Goal: Task Accomplishment & Management: Manage account settings

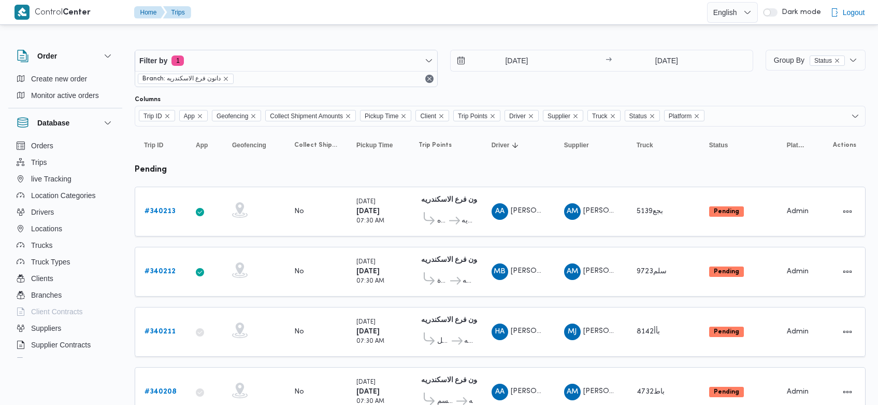
scroll to position [79, 0]
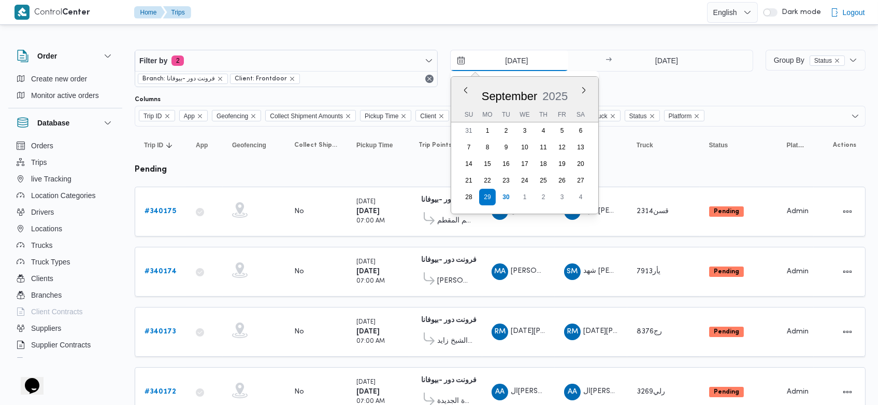
click at [503, 60] on input "29/9/2025" at bounding box center [510, 60] width 118 height 21
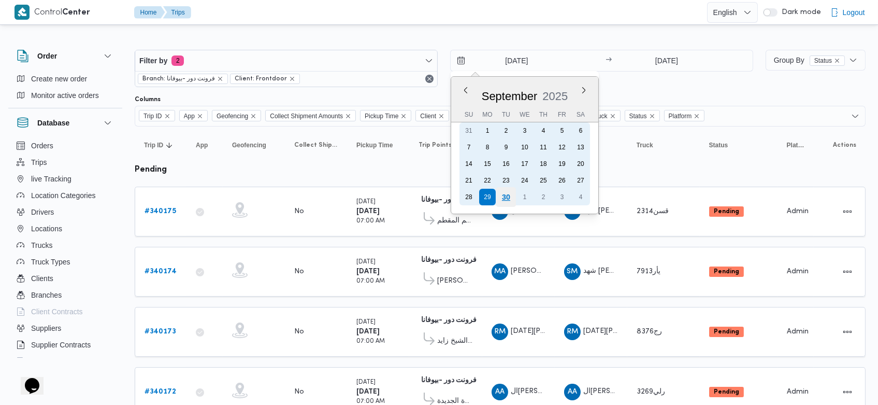
click at [506, 201] on div "30" at bounding box center [506, 197] width 20 height 20
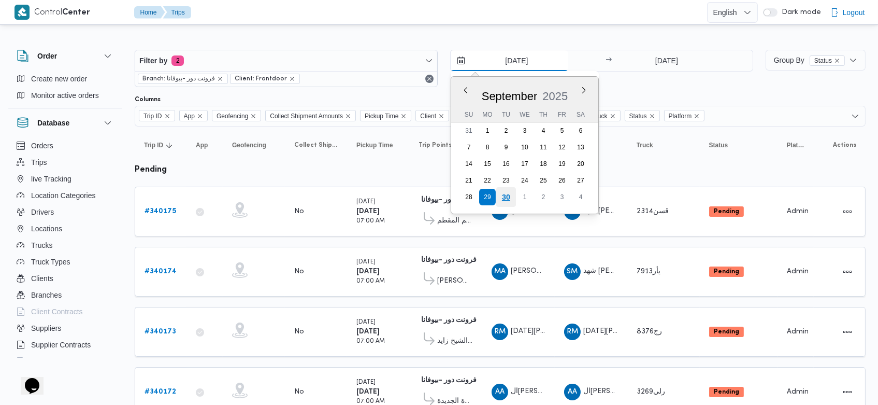
type input "[DATE]"
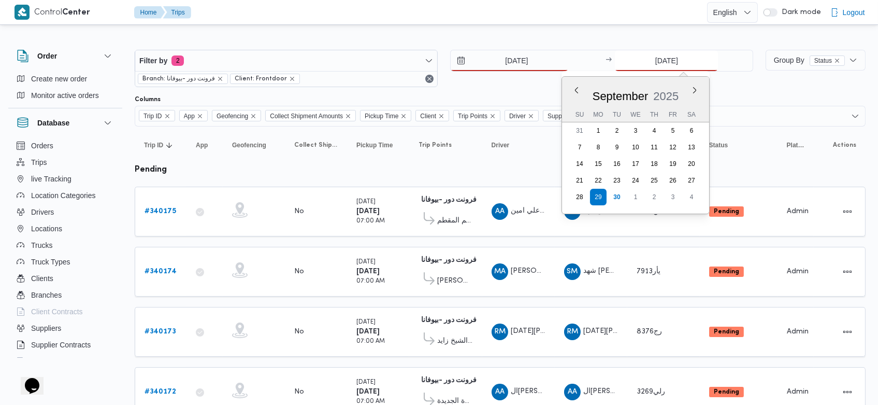
click at [646, 59] on input "29/9/2025" at bounding box center [666, 60] width 103 height 21
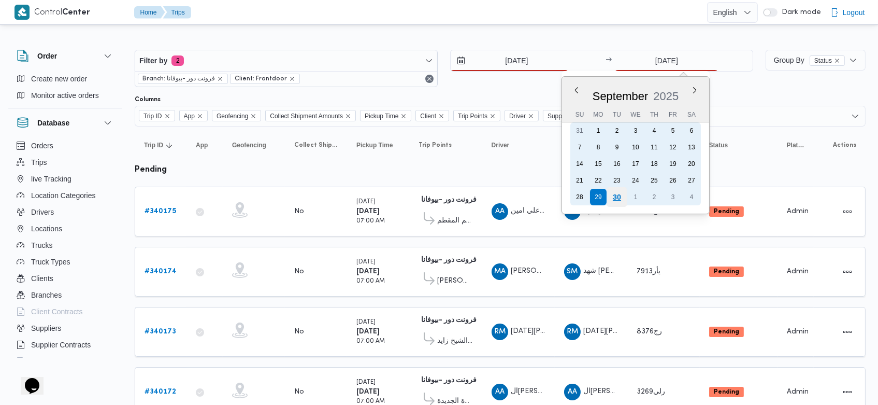
click at [618, 195] on div "30" at bounding box center [617, 197] width 20 height 20
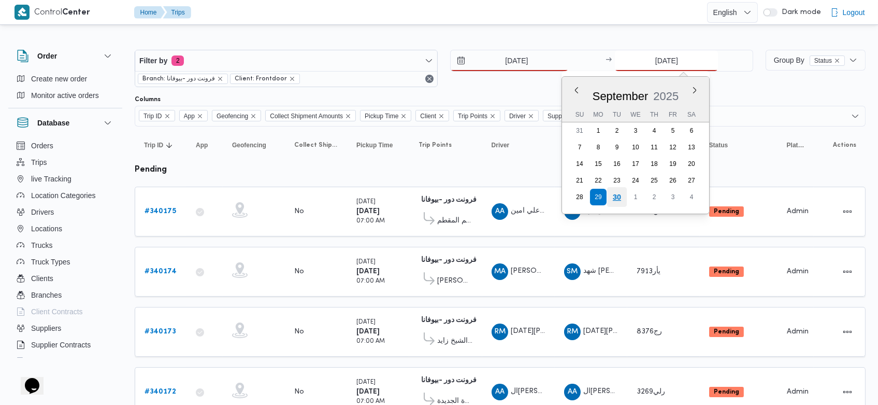
type input "[DATE]"
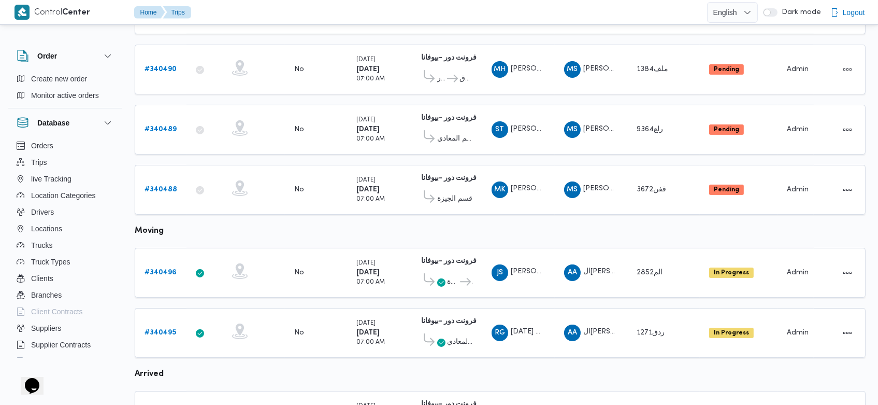
scroll to position [562, 0]
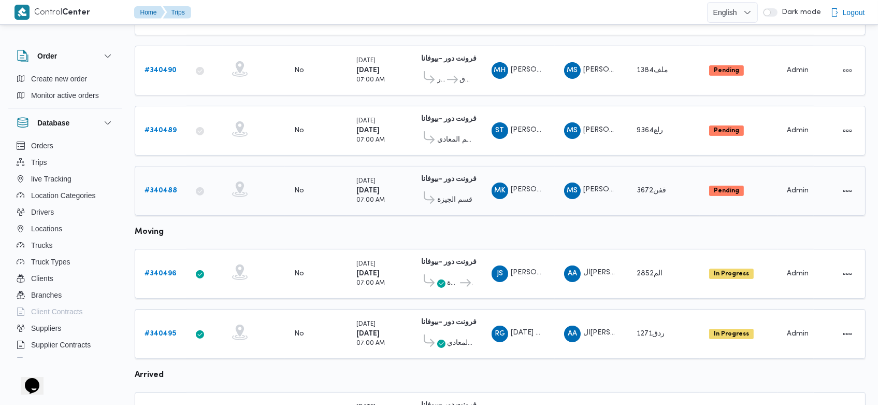
click at [162, 187] on b "# 340488" at bounding box center [161, 190] width 33 height 7
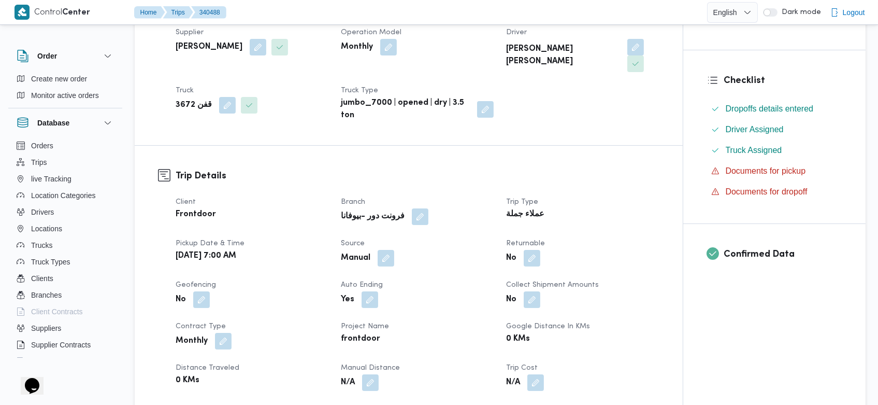
scroll to position [215, 0]
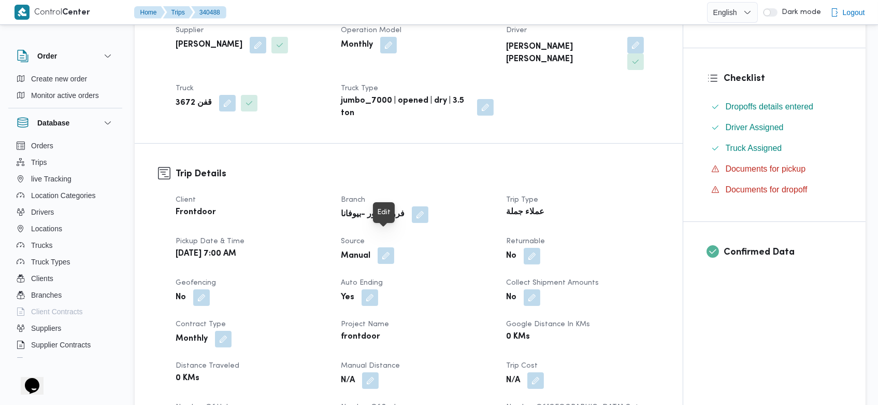
click at [387, 247] on button "button" at bounding box center [386, 255] width 17 height 17
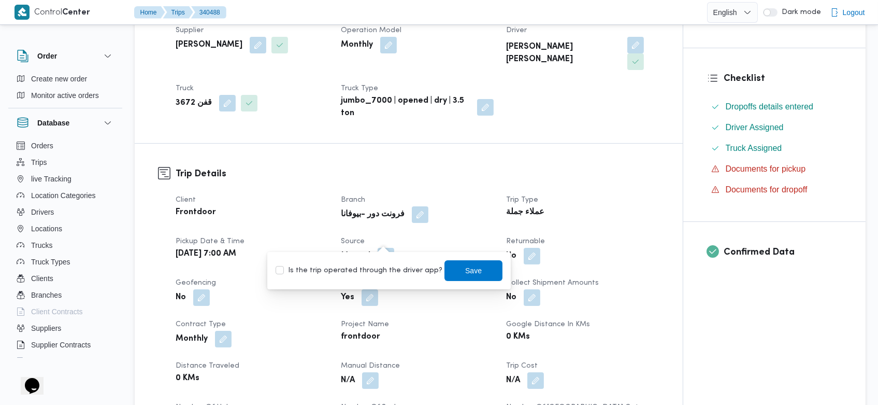
click at [377, 269] on label "Is the trip operated through the driver app?" at bounding box center [359, 270] width 167 height 12
checkbox input "true"
click at [444, 270] on span "Save" at bounding box center [473, 270] width 58 height 21
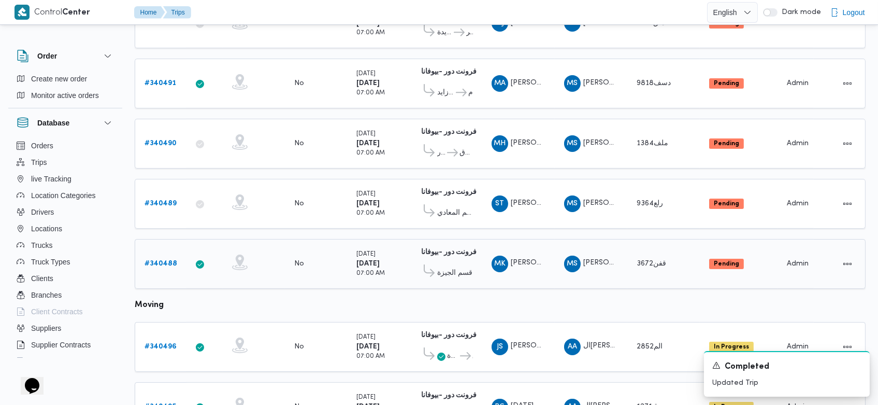
scroll to position [466, 0]
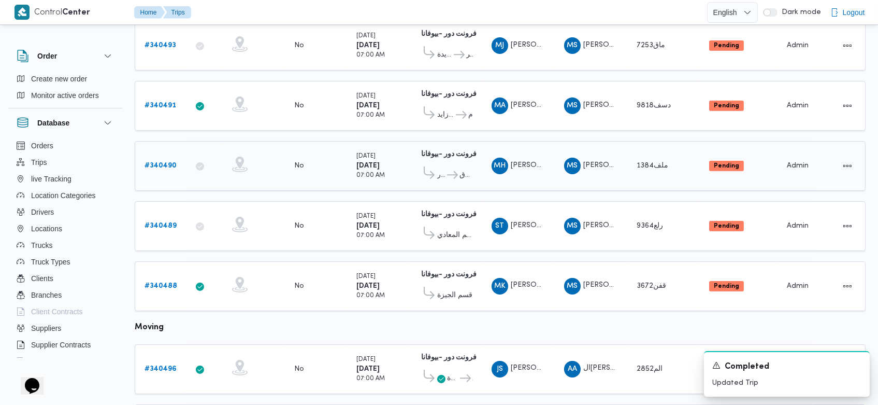
click at [170, 162] on b "# 340490" at bounding box center [161, 165] width 32 height 7
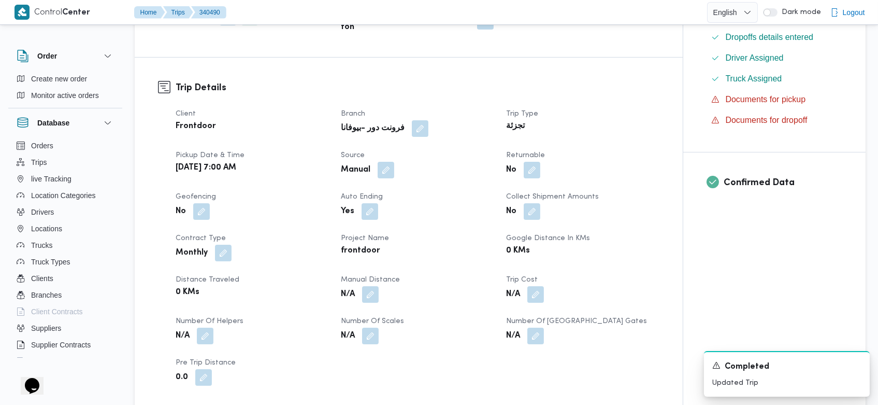
scroll to position [284, 0]
click at [388, 175] on button "button" at bounding box center [386, 170] width 17 height 17
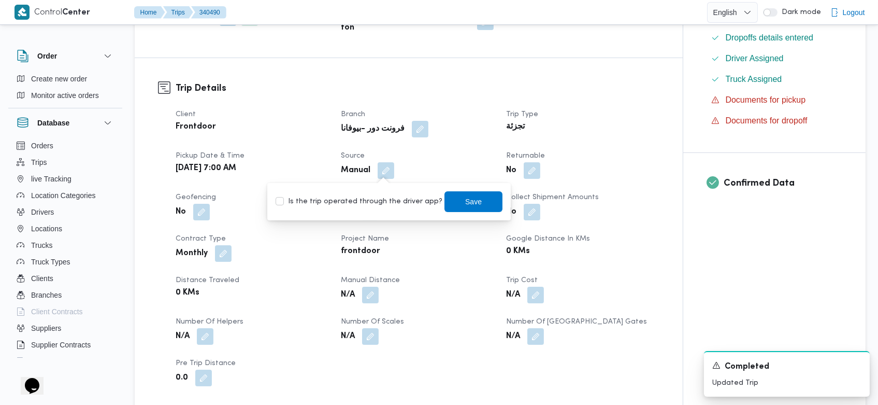
click at [382, 204] on label "Is the trip operated through the driver app?" at bounding box center [359, 201] width 167 height 12
checkbox input "true"
click at [444, 206] on span "Save" at bounding box center [473, 201] width 58 height 21
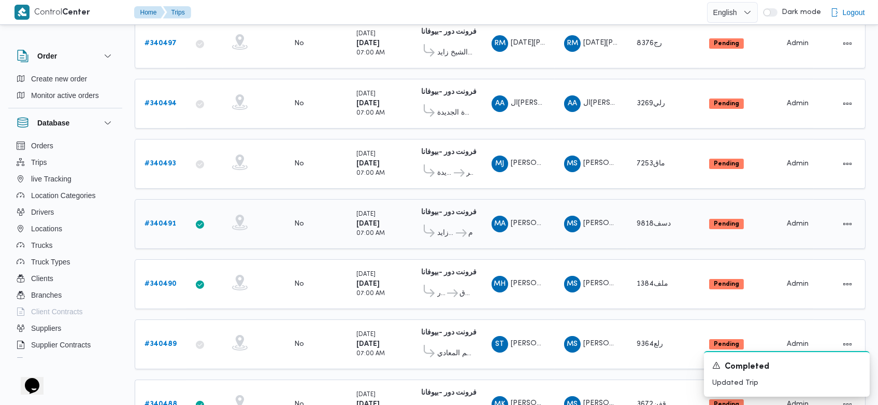
scroll to position [343, 0]
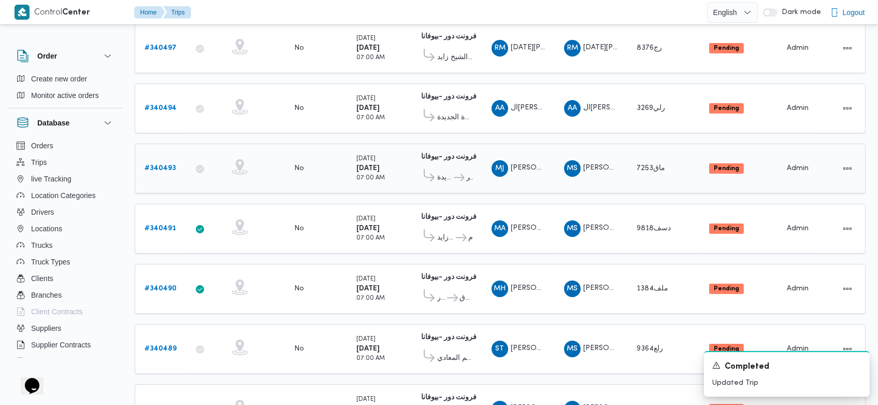
click at [165, 165] on b "# 340493" at bounding box center [161, 168] width 32 height 7
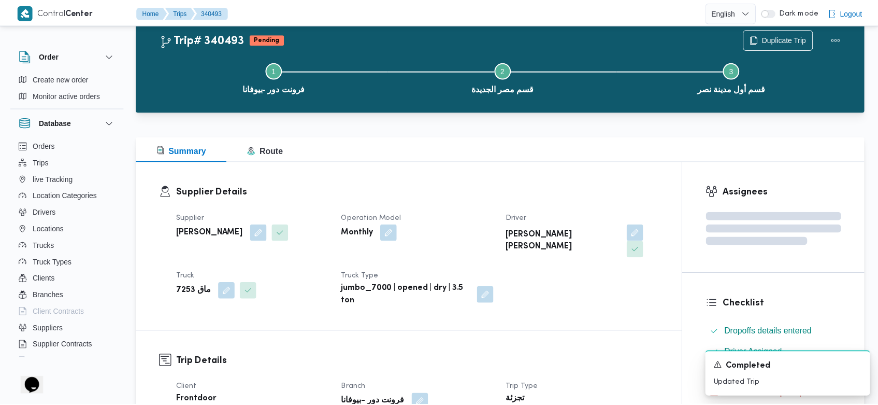
scroll to position [343, 0]
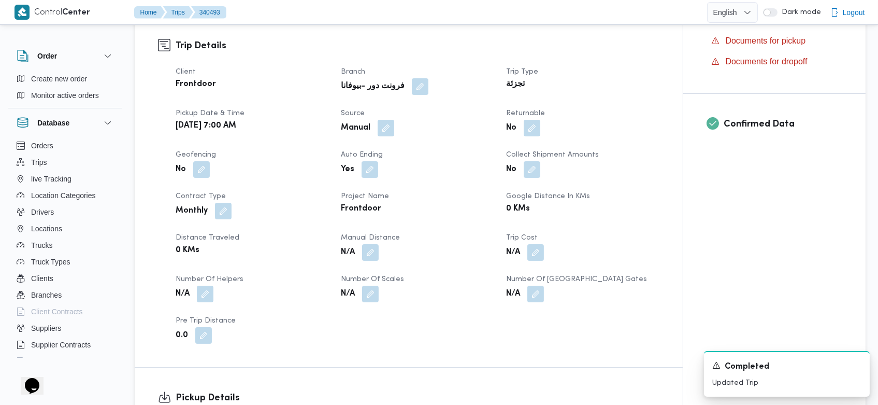
click at [384, 120] on div "Manual" at bounding box center [417, 128] width 155 height 19
click at [387, 119] on button "button" at bounding box center [386, 127] width 17 height 17
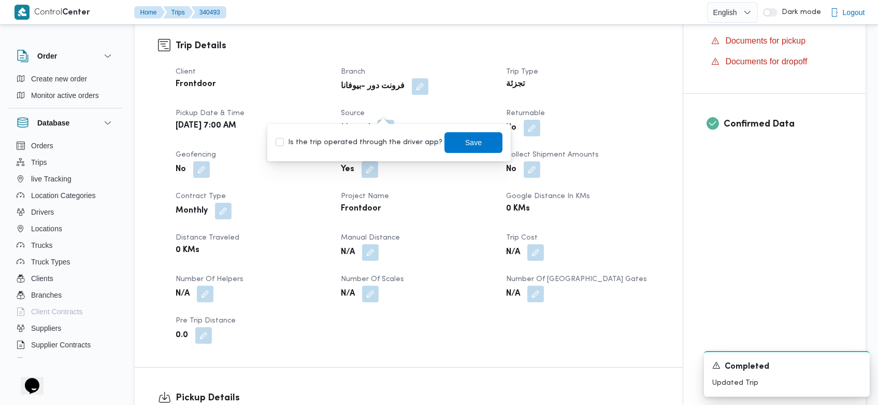
click at [378, 138] on label "Is the trip operated through the driver app?" at bounding box center [359, 142] width 167 height 12
checkbox input "true"
click at [455, 133] on span "Save" at bounding box center [473, 142] width 58 height 21
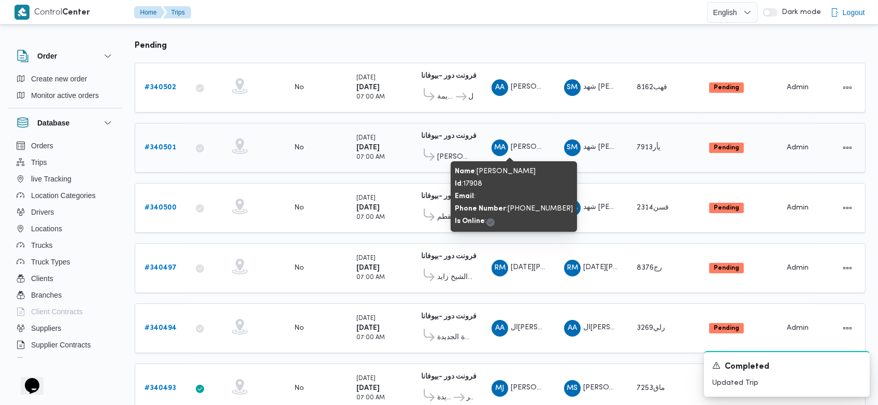
scroll to position [123, 0]
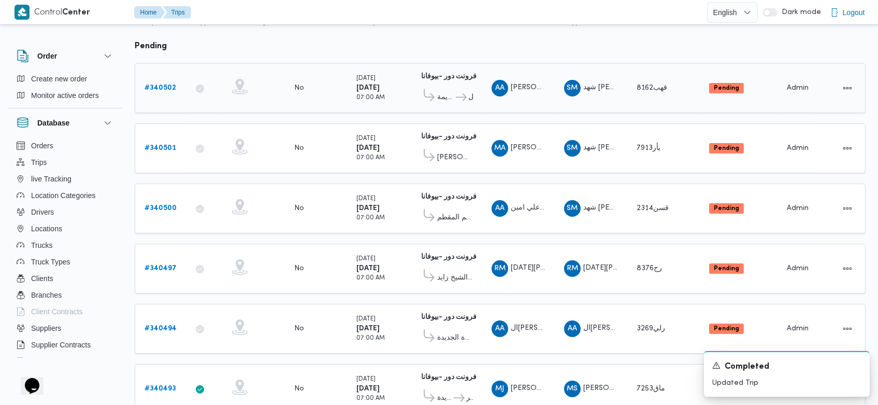
click at [177, 83] on div "# 340502" at bounding box center [160, 88] width 41 height 21
click at [169, 84] on b "# 340502" at bounding box center [161, 87] width 32 height 7
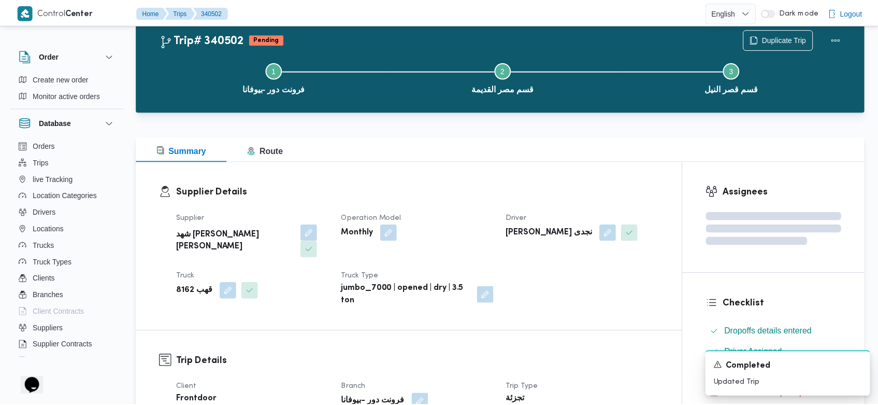
scroll to position [123, 0]
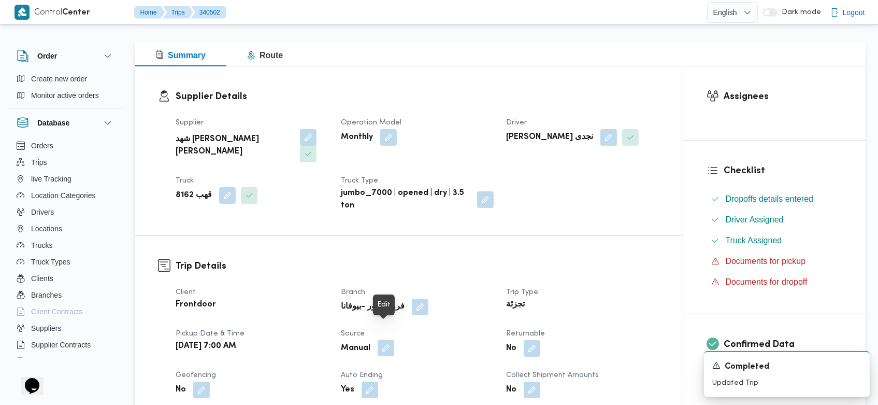
click at [390, 339] on button "button" at bounding box center [386, 347] width 17 height 17
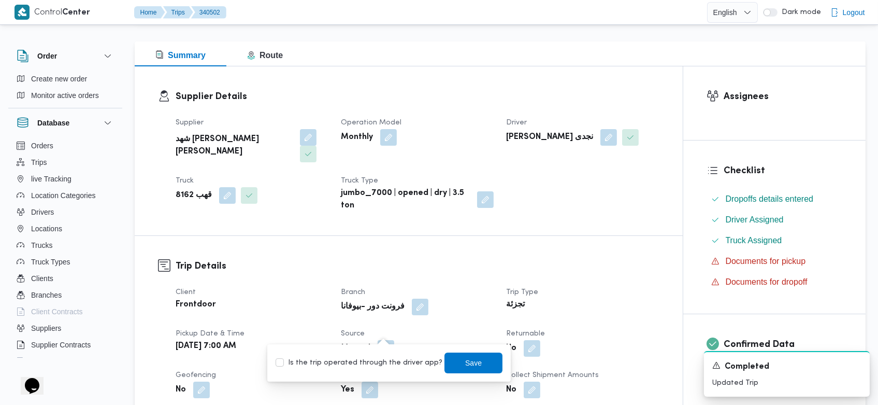
click at [372, 362] on label "Is the trip operated through the driver app?" at bounding box center [359, 362] width 167 height 12
checkbox input "true"
click at [466, 367] on span "Save" at bounding box center [474, 362] width 17 height 12
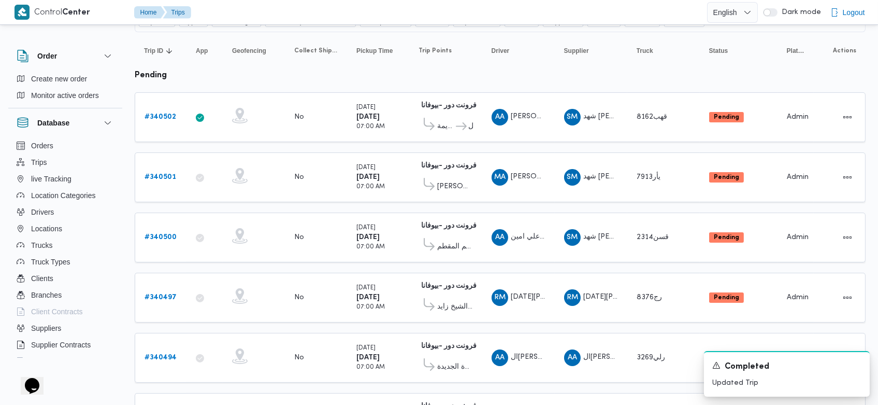
scroll to position [87, 0]
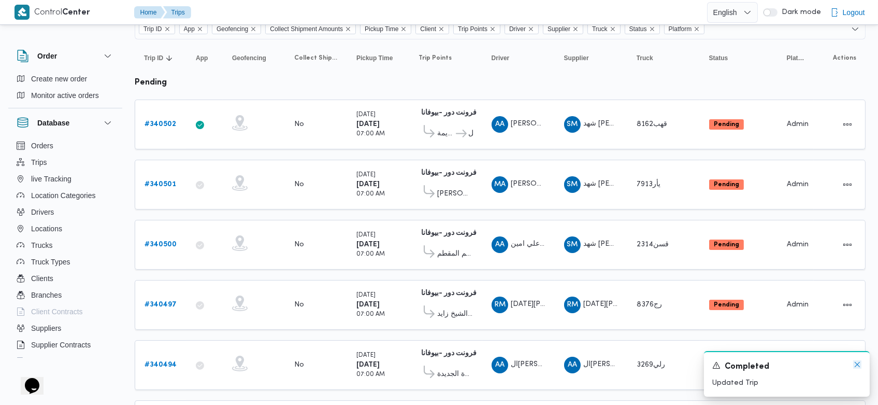
click at [858, 362] on icon "Dismiss toast" at bounding box center [857, 364] width 8 height 8
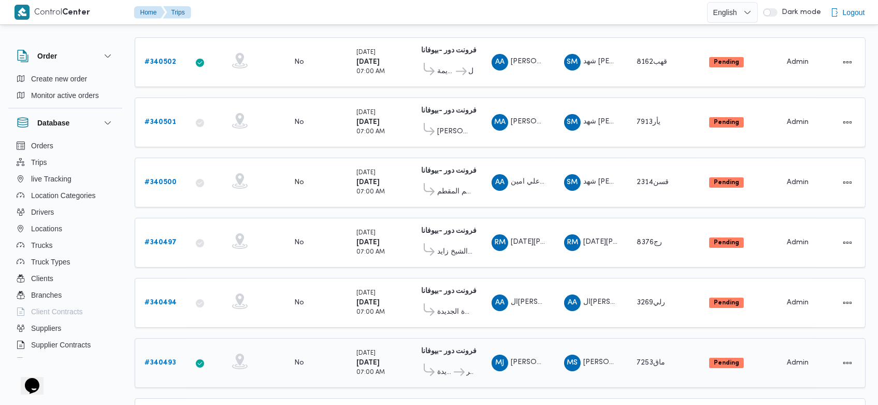
scroll to position [100, 0]
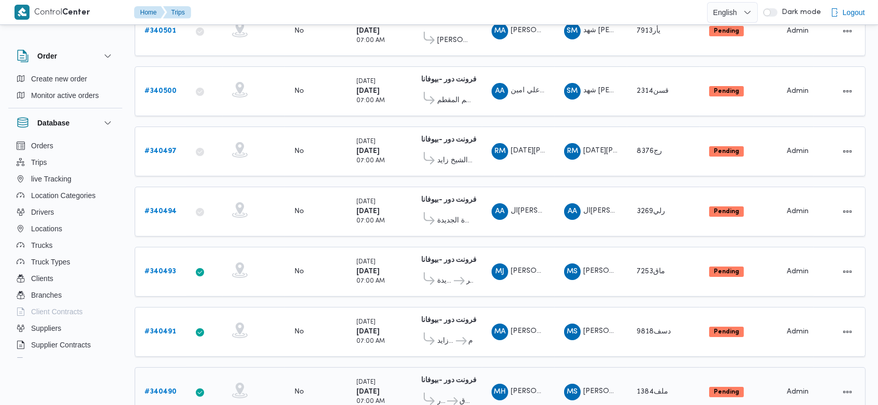
scroll to position [239, 0]
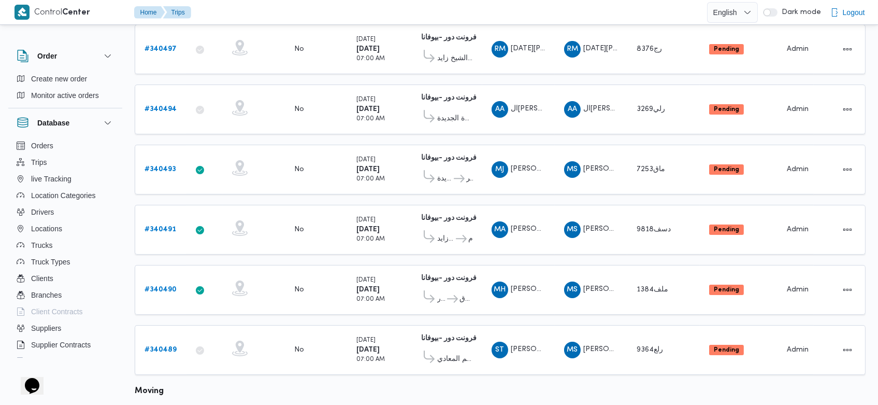
scroll to position [351, 0]
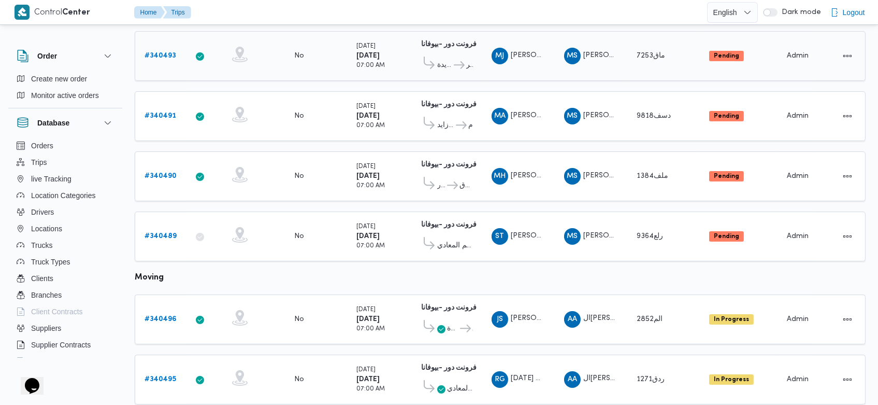
scroll to position [454, 0]
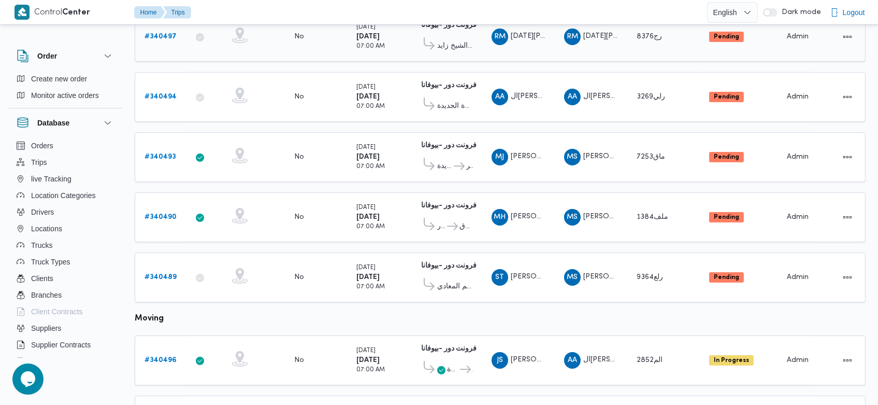
scroll to position [356, 0]
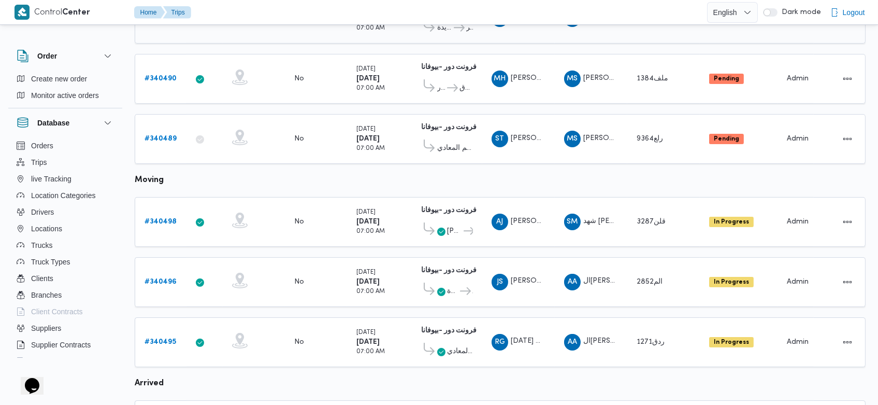
scroll to position [492, 0]
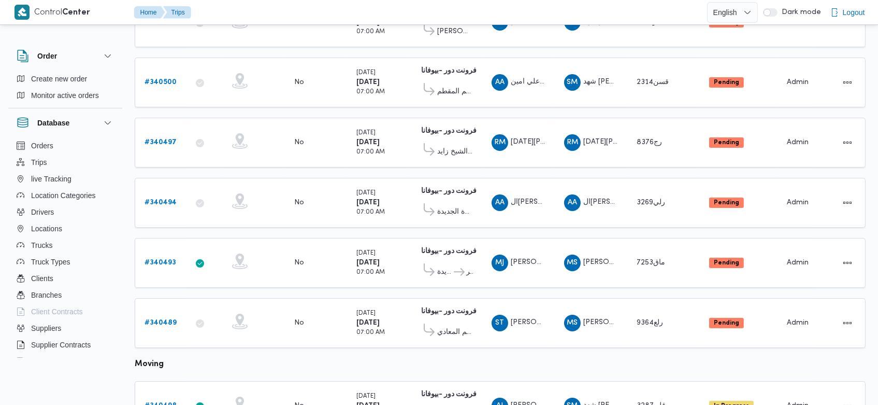
scroll to position [200, 0]
